Goal: Find specific page/section: Find specific page/section

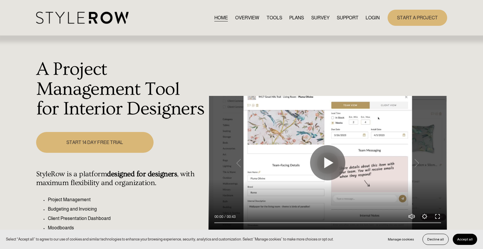
click at [377, 18] on link "LOGIN" at bounding box center [372, 18] width 14 height 8
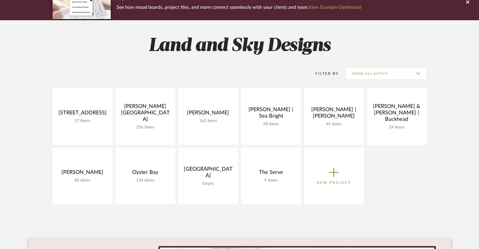
scroll to position [63, 0]
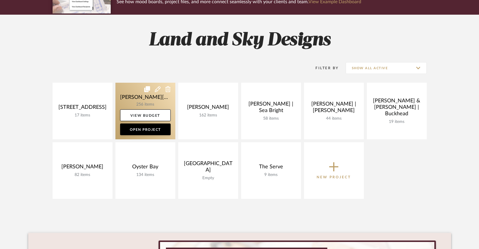
click at [144, 100] on link at bounding box center [145, 111] width 60 height 57
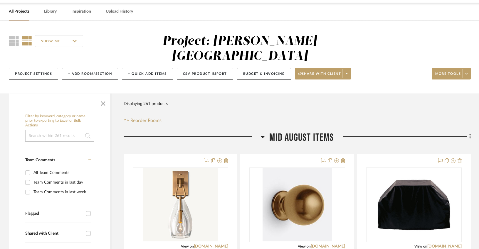
scroll to position [58, 0]
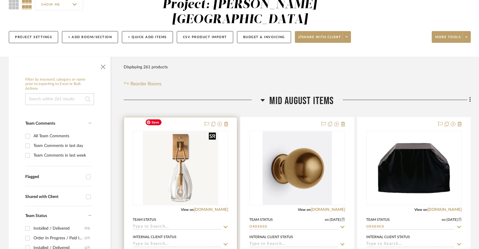
click at [183, 146] on img "0" at bounding box center [180, 167] width 75 height 73
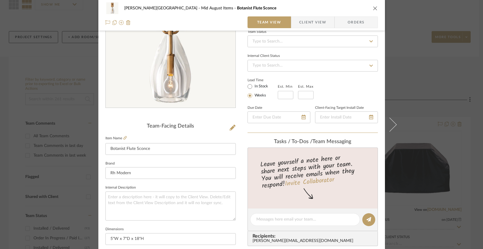
scroll to position [0, 0]
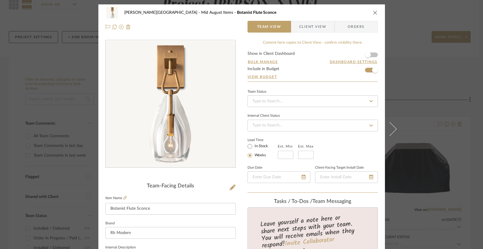
click at [373, 11] on icon "close" at bounding box center [375, 12] width 5 height 5
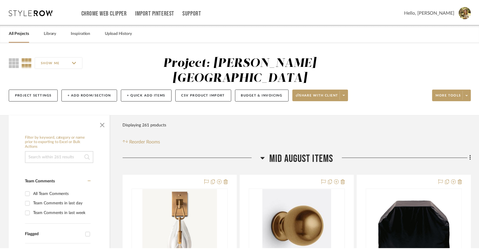
scroll to position [58, 0]
